Goal: Information Seeking & Learning: Check status

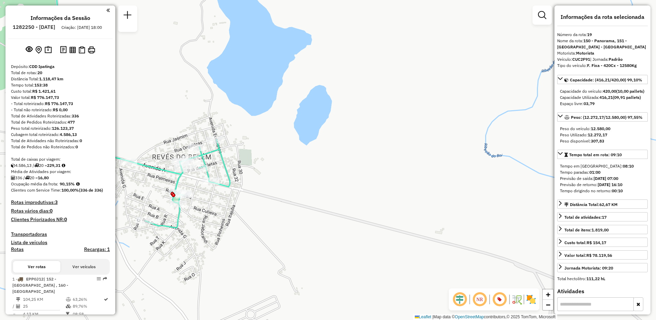
select select "**********"
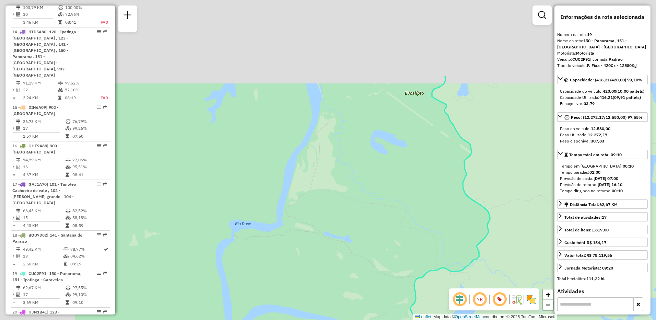
drag, startPoint x: 269, startPoint y: 157, endPoint x: 367, endPoint y: 264, distance: 144.8
click at [374, 289] on div "Janela de atendimento Grade de atendimento Capacidade Transportadoras Veículos …" at bounding box center [328, 160] width 656 height 320
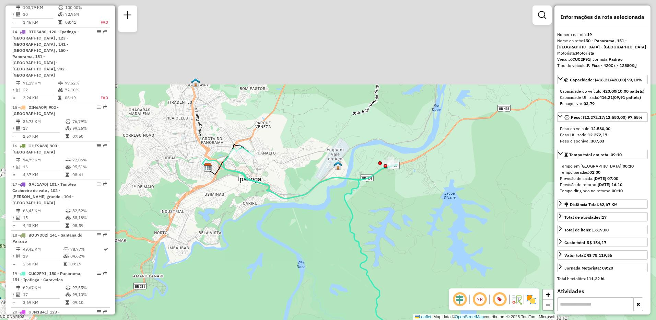
drag, startPoint x: 370, startPoint y: 111, endPoint x: 317, endPoint y: 229, distance: 129.3
click at [317, 229] on div "Janela de atendimento Grade de atendimento Capacidade Transportadoras Veículos …" at bounding box center [328, 160] width 656 height 320
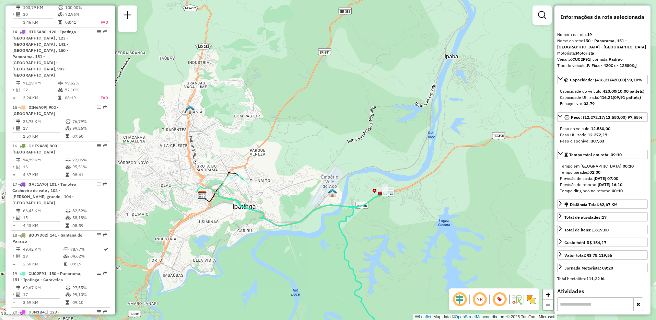
click at [334, 193] on img at bounding box center [332, 192] width 9 height 9
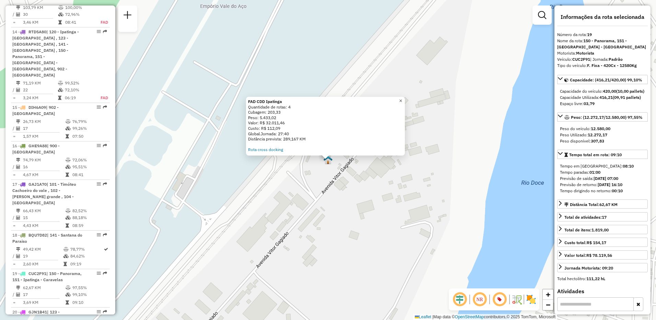
click at [402, 98] on span "×" at bounding box center [400, 101] width 3 height 6
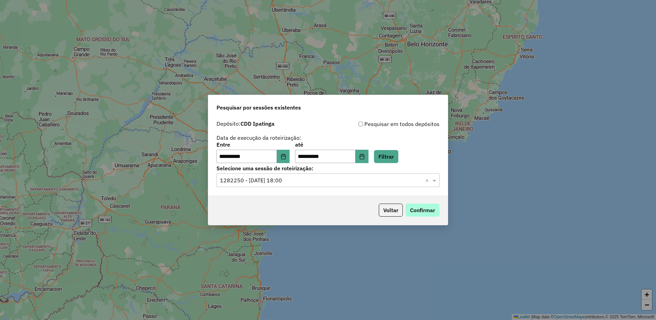
click at [418, 209] on button "Confirmar" at bounding box center [423, 210] width 34 height 13
click at [419, 212] on button "Confirmar" at bounding box center [423, 210] width 34 height 13
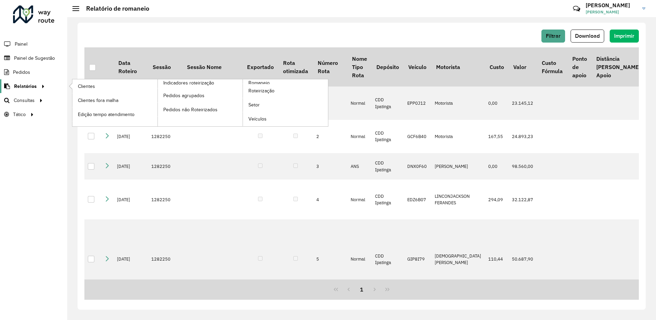
click at [30, 86] on span "Relatórios" at bounding box center [25, 86] width 23 height 7
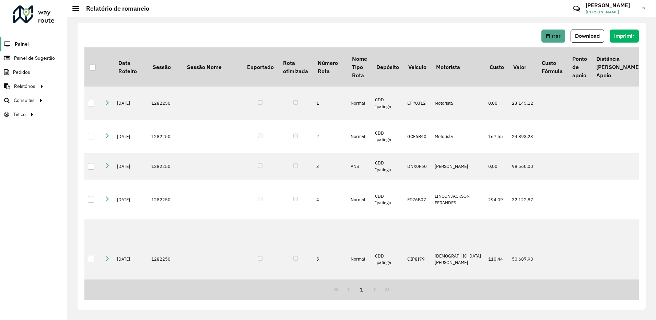
click at [21, 46] on span "Painel" at bounding box center [22, 43] width 14 height 7
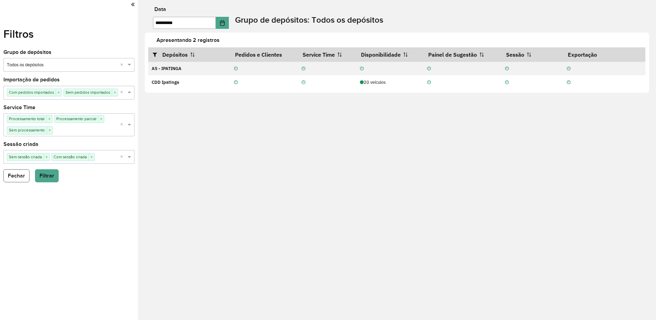
click at [17, 175] on button "Fechar" at bounding box center [16, 175] width 26 height 13
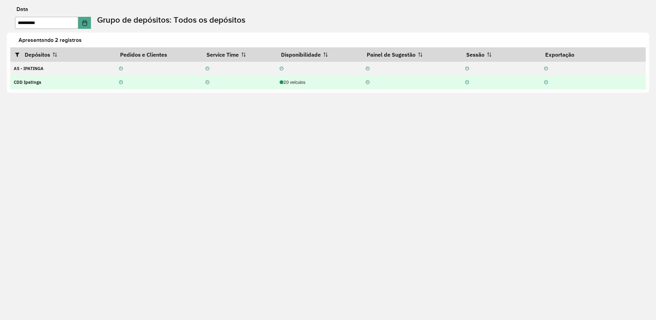
click at [35, 83] on strong "CDD Ipatinga" at bounding box center [27, 82] width 27 height 6
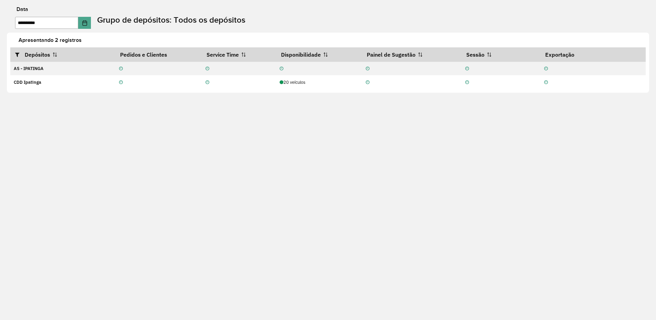
drag, startPoint x: 35, startPoint y: 83, endPoint x: 76, endPoint y: 105, distance: 47.3
click at [76, 106] on div "**********" at bounding box center [328, 160] width 656 height 320
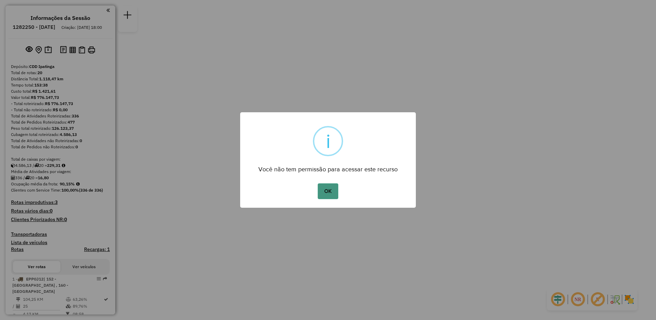
click at [328, 191] on button "OK" at bounding box center [328, 191] width 20 height 16
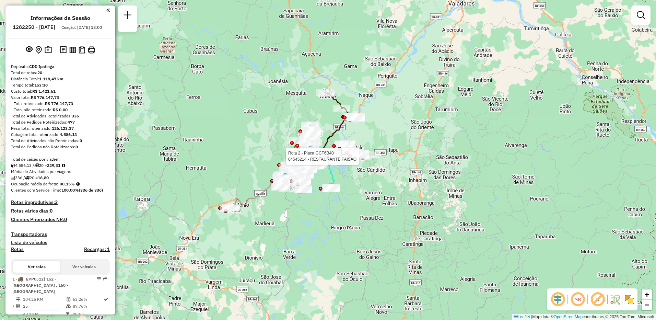
select select "**********"
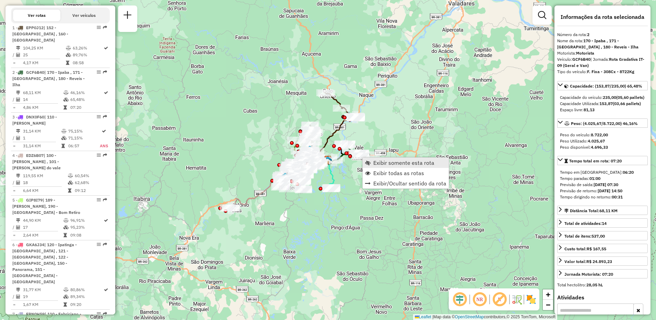
scroll to position [314, 0]
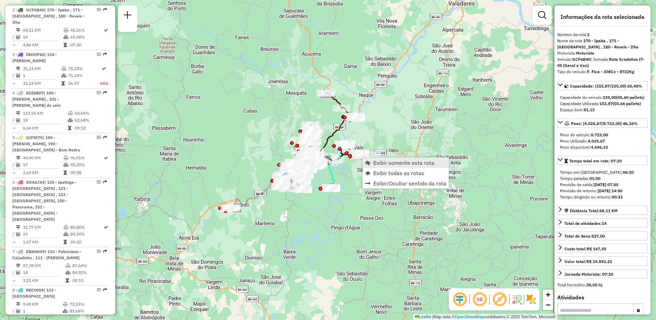
click at [376, 163] on span "Exibir somente esta rota" at bounding box center [403, 162] width 61 height 5
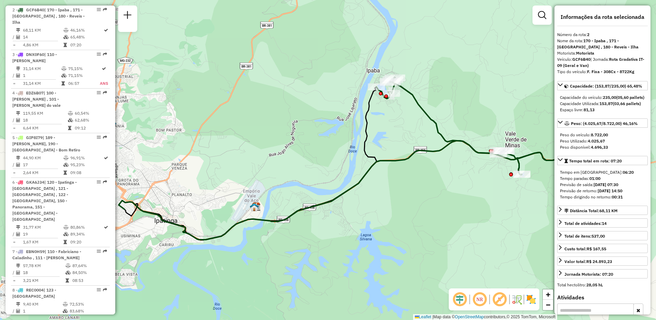
drag, startPoint x: 350, startPoint y: 185, endPoint x: 376, endPoint y: 184, distance: 26.5
click at [376, 184] on div "Janela de atendimento Grade de atendimento Capacidade Transportadoras Veículos …" at bounding box center [328, 160] width 656 height 320
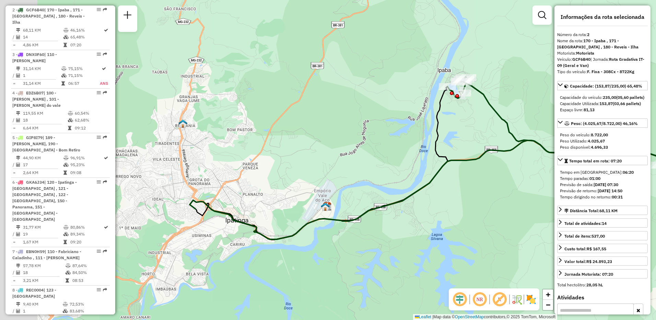
drag, startPoint x: 227, startPoint y: 174, endPoint x: 278, endPoint y: 173, distance: 51.1
click at [278, 173] on div "Janela de atendimento Grade de atendimento Capacidade Transportadoras Veículos …" at bounding box center [328, 160] width 656 height 320
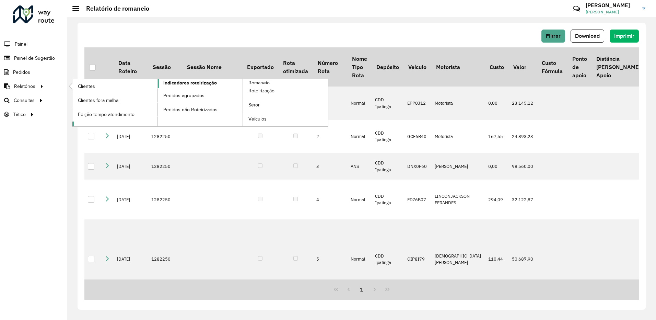
click at [196, 85] on span "Indicadores roteirização" at bounding box center [190, 82] width 54 height 7
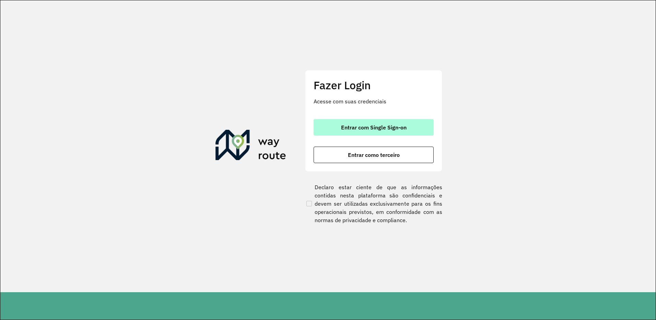
click at [366, 121] on button "Entrar com Single Sign-on" at bounding box center [374, 127] width 120 height 16
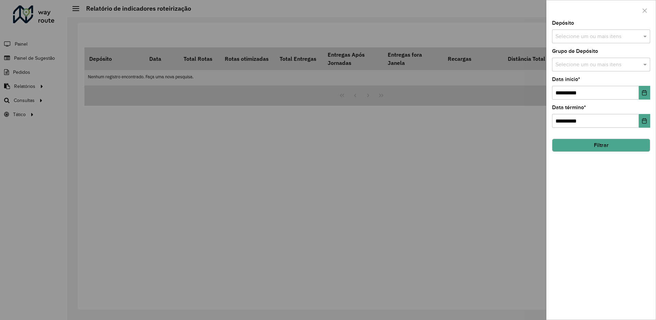
click at [578, 147] on button "Filtrar" at bounding box center [601, 145] width 98 height 13
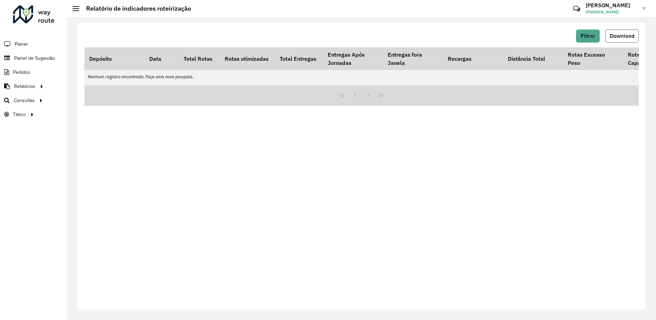
click at [617, 36] on span "Download" at bounding box center [622, 36] width 25 height 6
click at [593, 36] on span "Filtrar" at bounding box center [588, 36] width 15 height 6
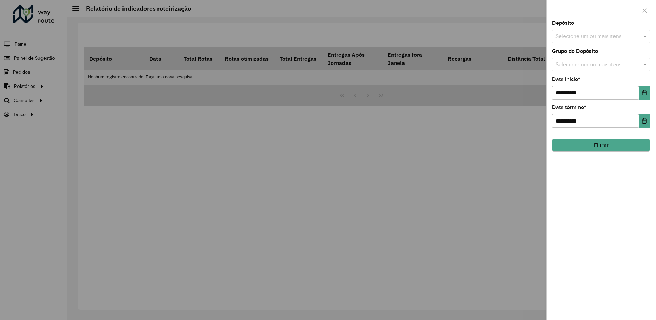
click at [595, 39] on input "text" at bounding box center [598, 37] width 88 height 8
click at [577, 80] on div "CDD Ipatinga" at bounding box center [601, 83] width 97 height 12
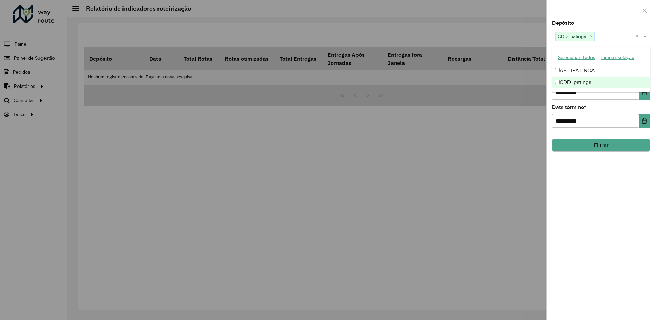
click at [609, 143] on button "Filtrar" at bounding box center [601, 145] width 98 height 13
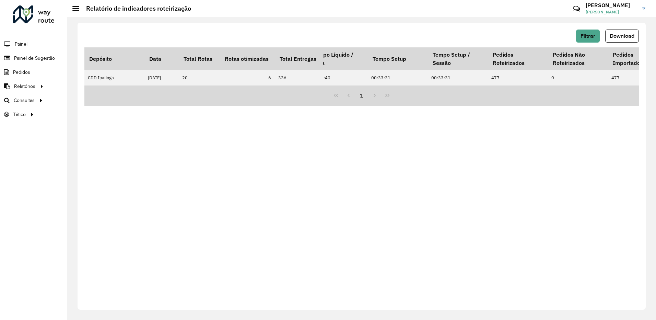
scroll to position [0, 1906]
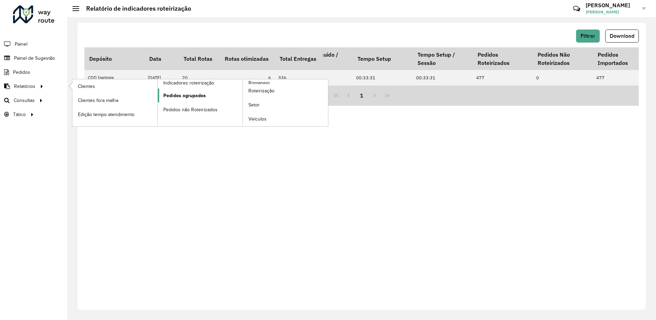
click at [176, 94] on span "Pedidos agrupados" at bounding box center [184, 95] width 43 height 7
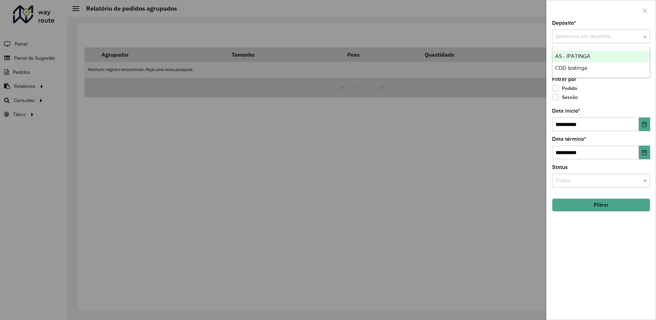
click at [586, 39] on input "text" at bounding box center [595, 37] width 78 height 8
click at [573, 68] on span "CDD Ipatinga" at bounding box center [571, 68] width 32 height 6
click at [588, 208] on button "Filtrar" at bounding box center [601, 204] width 98 height 13
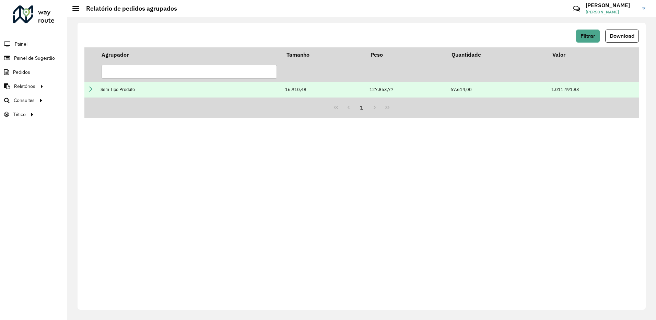
click at [90, 92] on link at bounding box center [90, 90] width 5 height 6
